Goal: Task Accomplishment & Management: Manage account settings

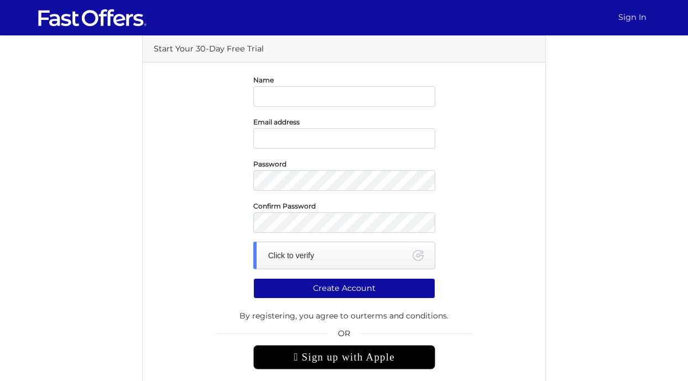
click at [619, 22] on link "Sign In" at bounding box center [632, 18] width 37 height 22
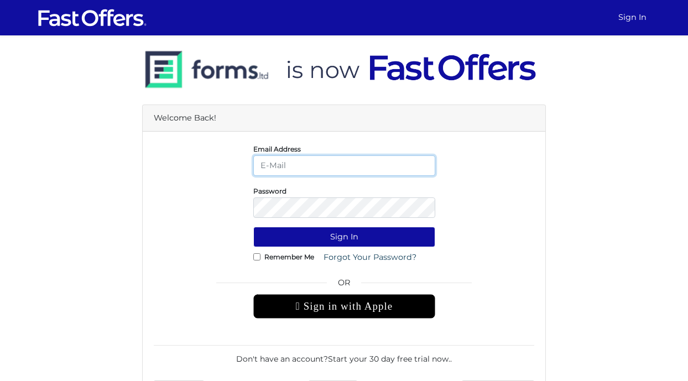
type input "info@brianj.ca"
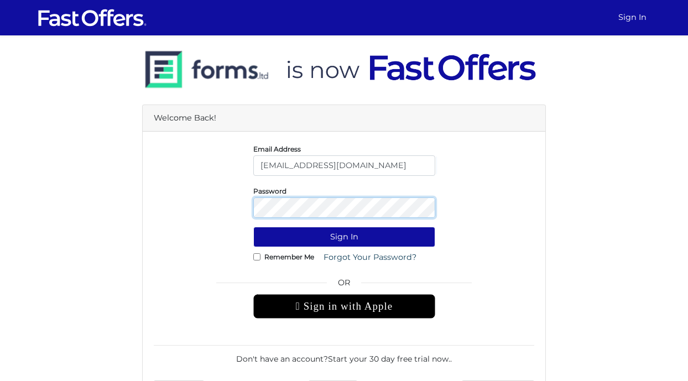
click at [344, 237] on button "Sign In" at bounding box center [344, 237] width 182 height 20
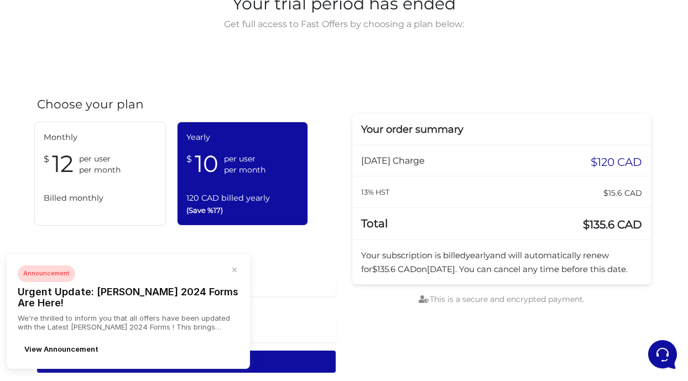
scroll to position [72, 0]
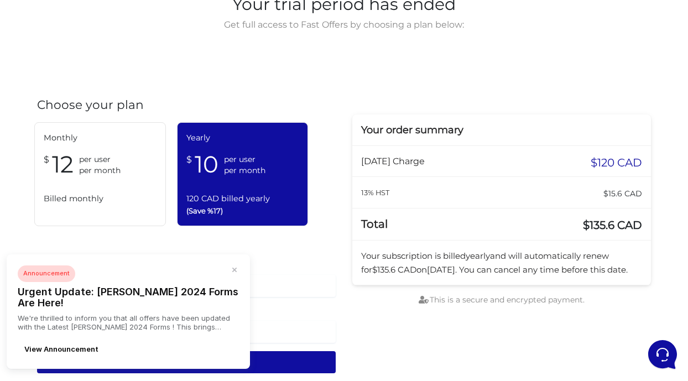
click at [117, 198] on span "Billed monthly" at bounding box center [100, 198] width 113 height 13
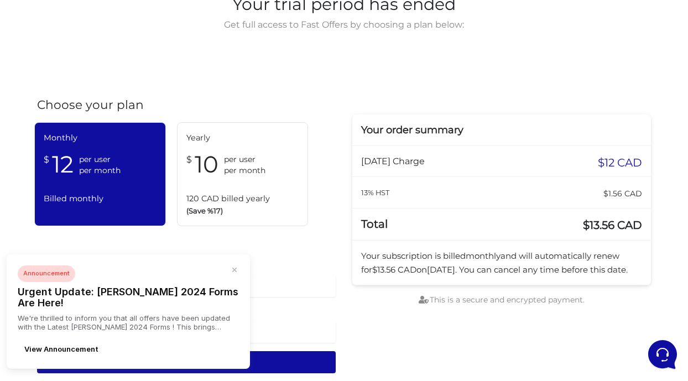
click at [66, 347] on button "View Announcement" at bounding box center [61, 349] width 87 height 18
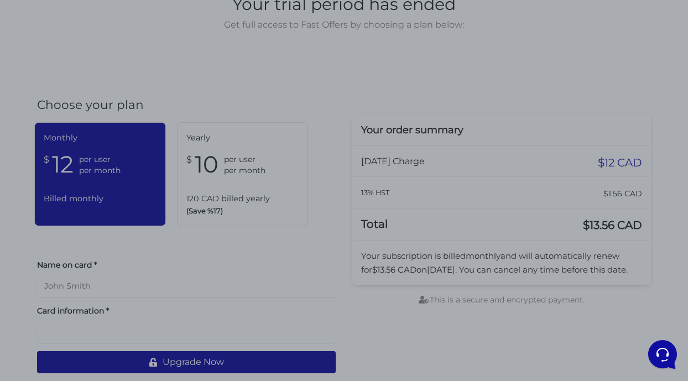
scroll to position [0, 0]
click at [405, 95] on div at bounding box center [344, 190] width 688 height 381
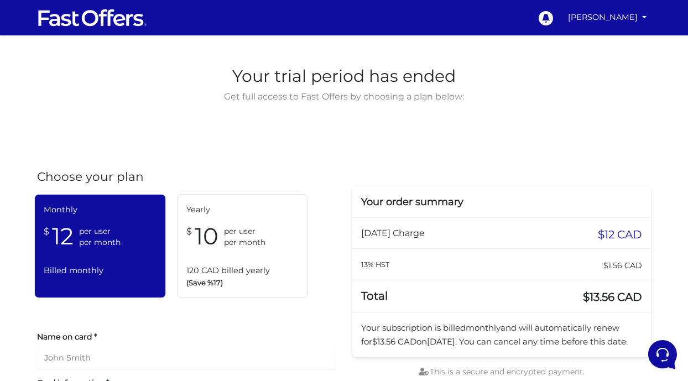
click at [162, 12] on div "0 [PERSON_NAME] My Offers My Profile" at bounding box center [404, 17] width 494 height 25
click at [144, 14] on img at bounding box center [92, 17] width 111 height 21
